Goal: Browse casually

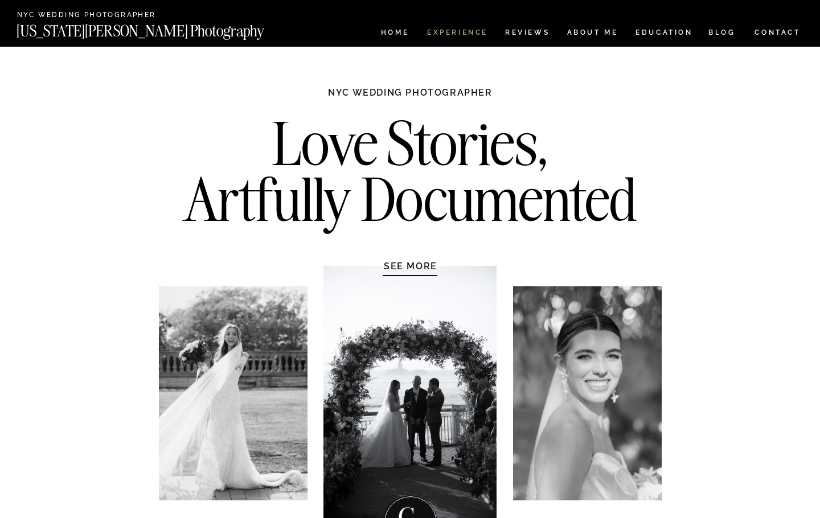
click at [445, 29] on nav "Experience" at bounding box center [457, 34] width 60 height 10
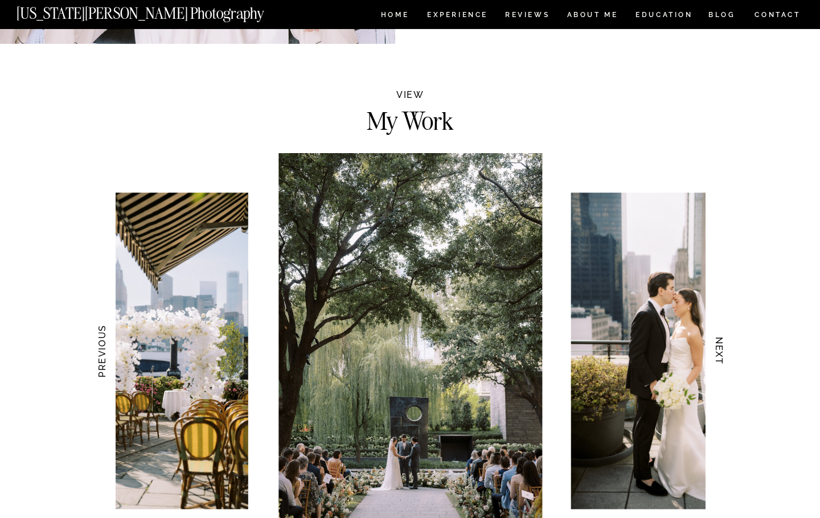
scroll to position [1082, 0]
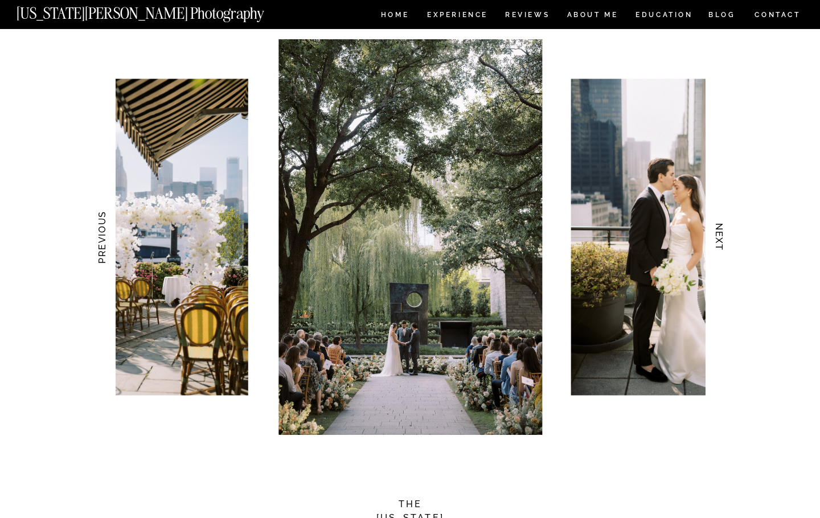
click at [717, 237] on h3 "NEXT" at bounding box center [719, 238] width 12 height 72
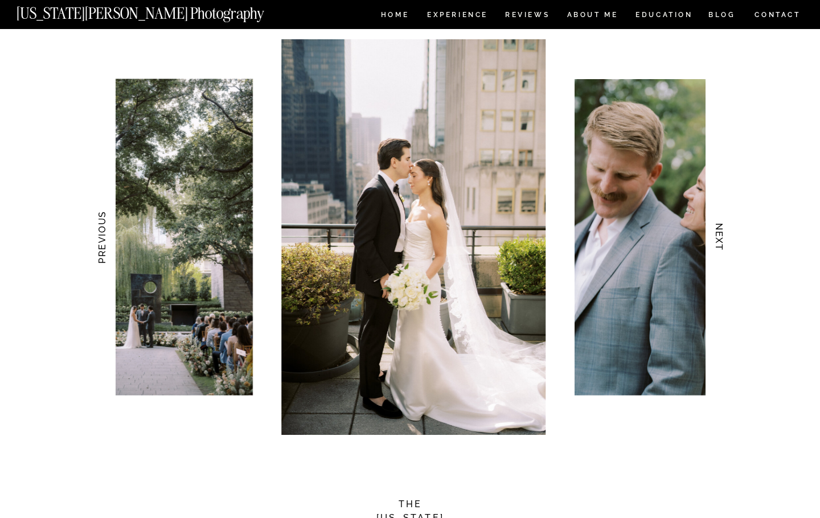
click at [718, 235] on h3 "NEXT" at bounding box center [719, 238] width 12 height 72
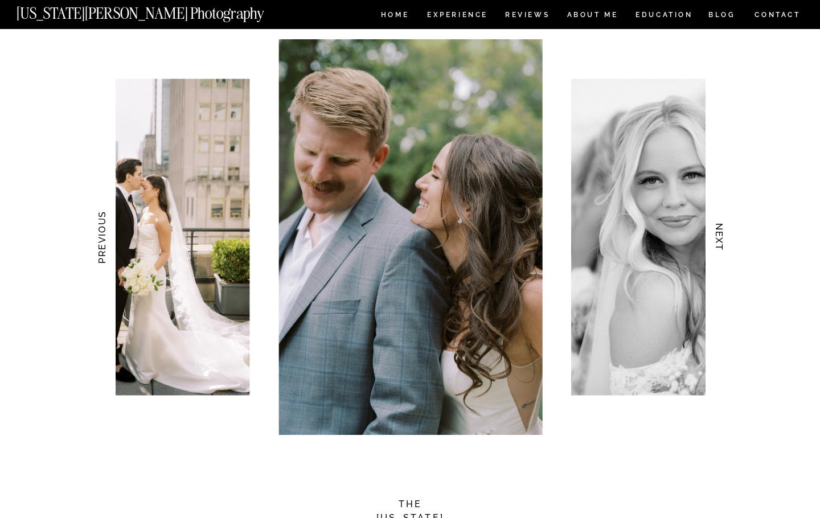
click at [718, 235] on h3 "NEXT" at bounding box center [719, 238] width 12 height 72
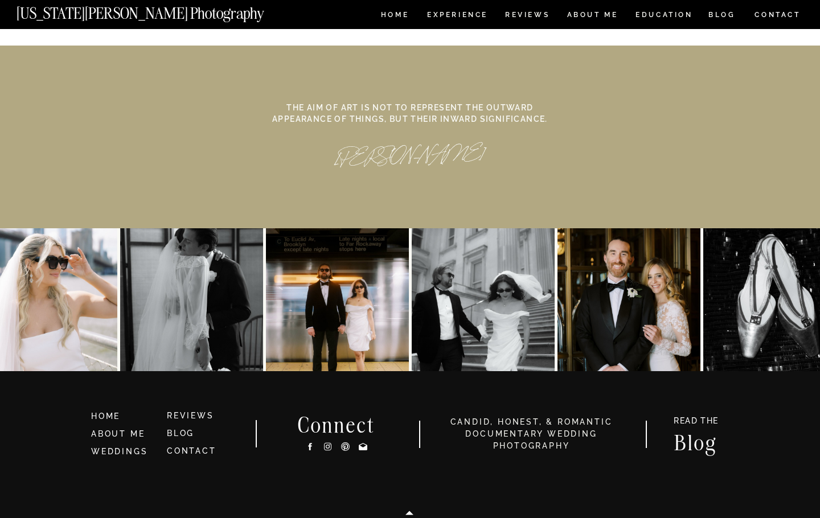
scroll to position [5251, 0]
